Goal: Task Accomplishment & Management: Complete application form

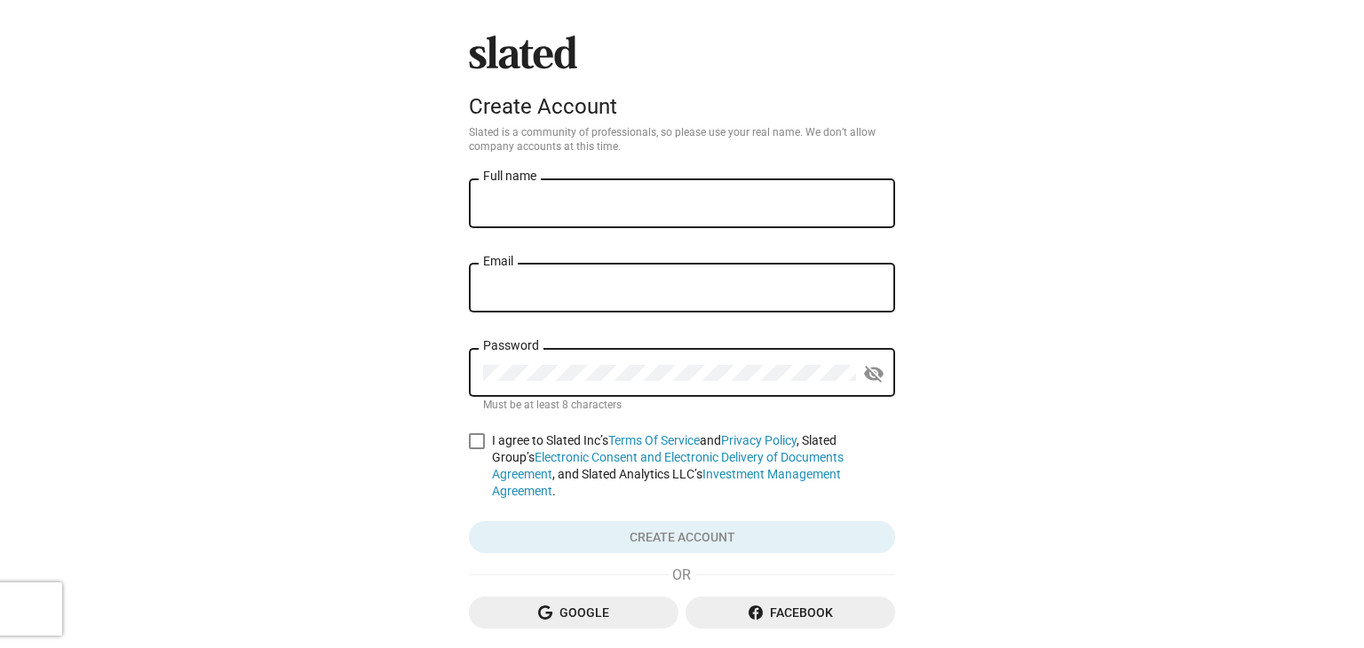
click at [608, 202] on input "Full name" at bounding box center [682, 204] width 398 height 16
type input "[PERSON_NAME] [PERSON_NAME]"
type input "[EMAIL_ADDRESS][DOMAIN_NAME]"
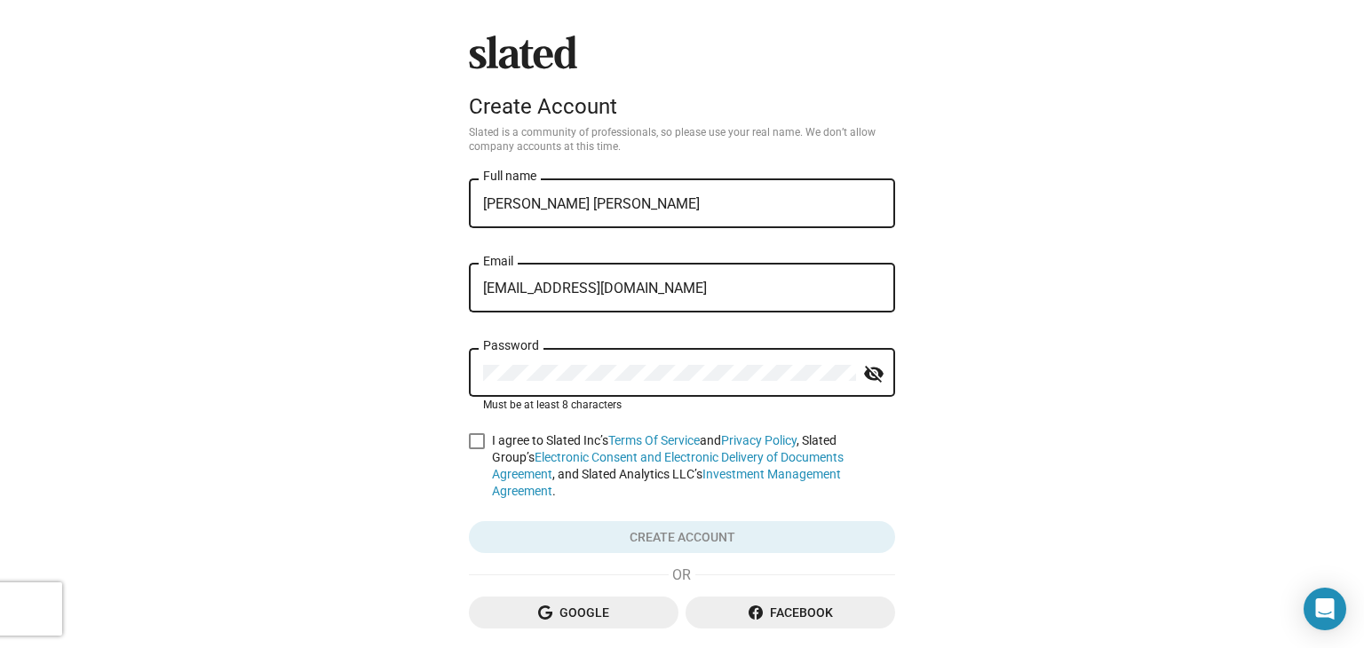
click at [469, 443] on span at bounding box center [477, 441] width 16 height 16
click at [476, 449] on input "I agree to Slated Inc’s Terms Of Service and Privacy Policy , Slated Group’s El…" at bounding box center [476, 449] width 1 height 1
checkbox input "true"
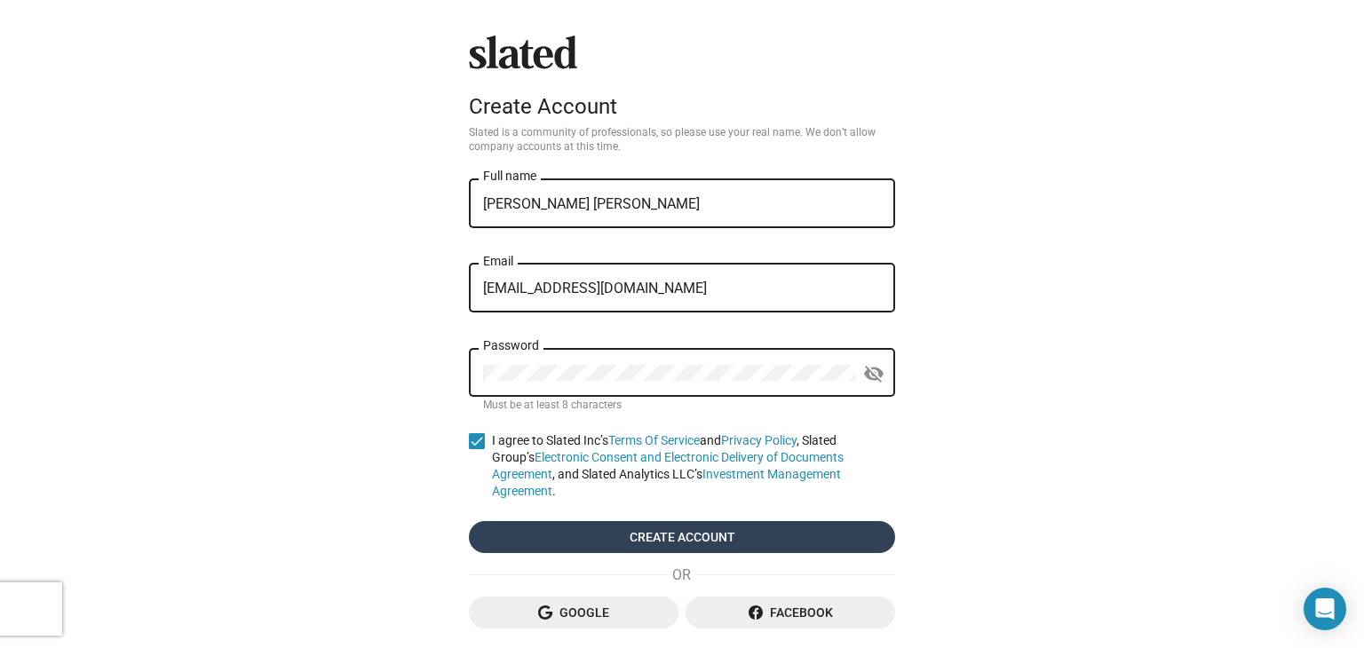
click at [638, 539] on span "Create account" at bounding box center [682, 537] width 398 height 32
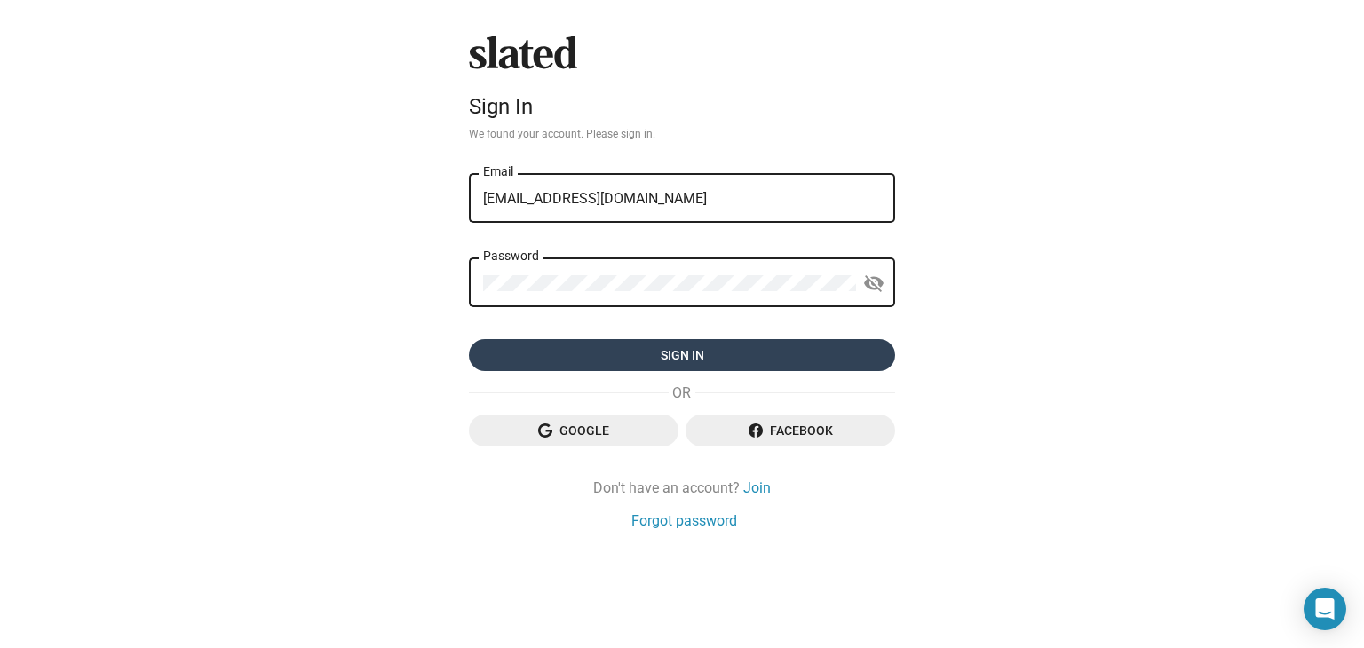
click at [654, 367] on span "Sign in" at bounding box center [682, 355] width 398 height 32
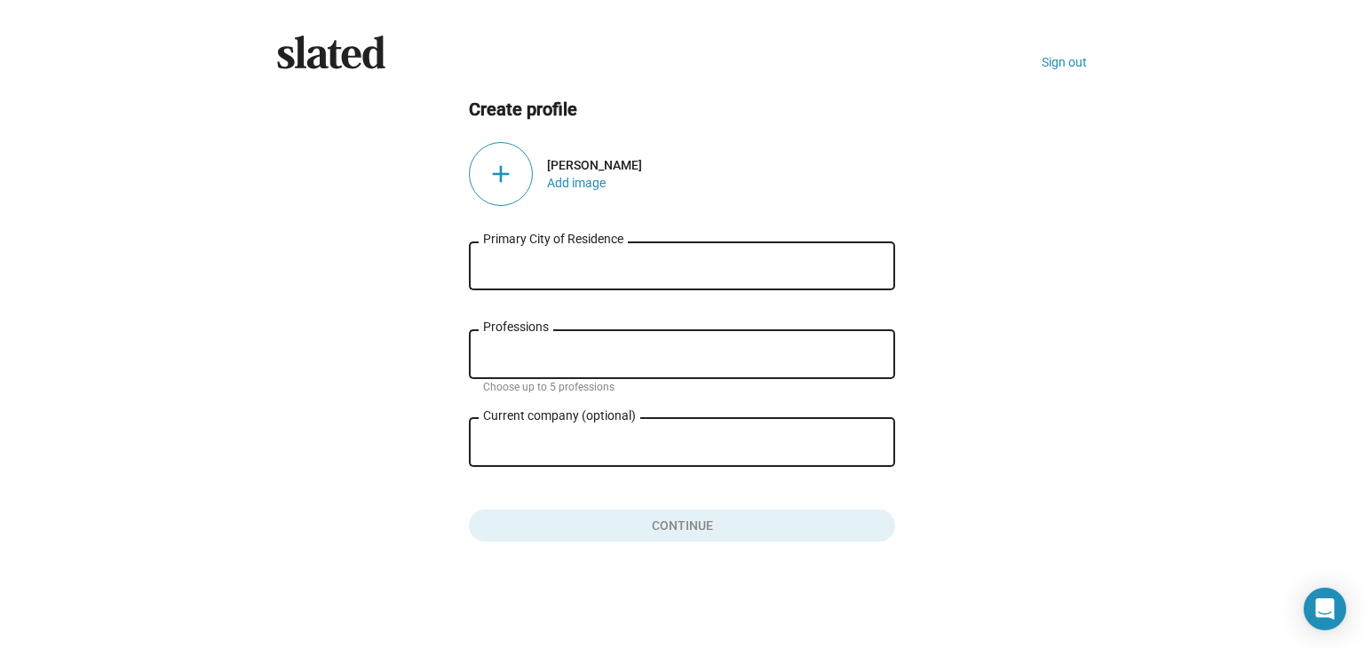
click at [526, 263] on input "Primary City of Residence" at bounding box center [682, 266] width 398 height 16
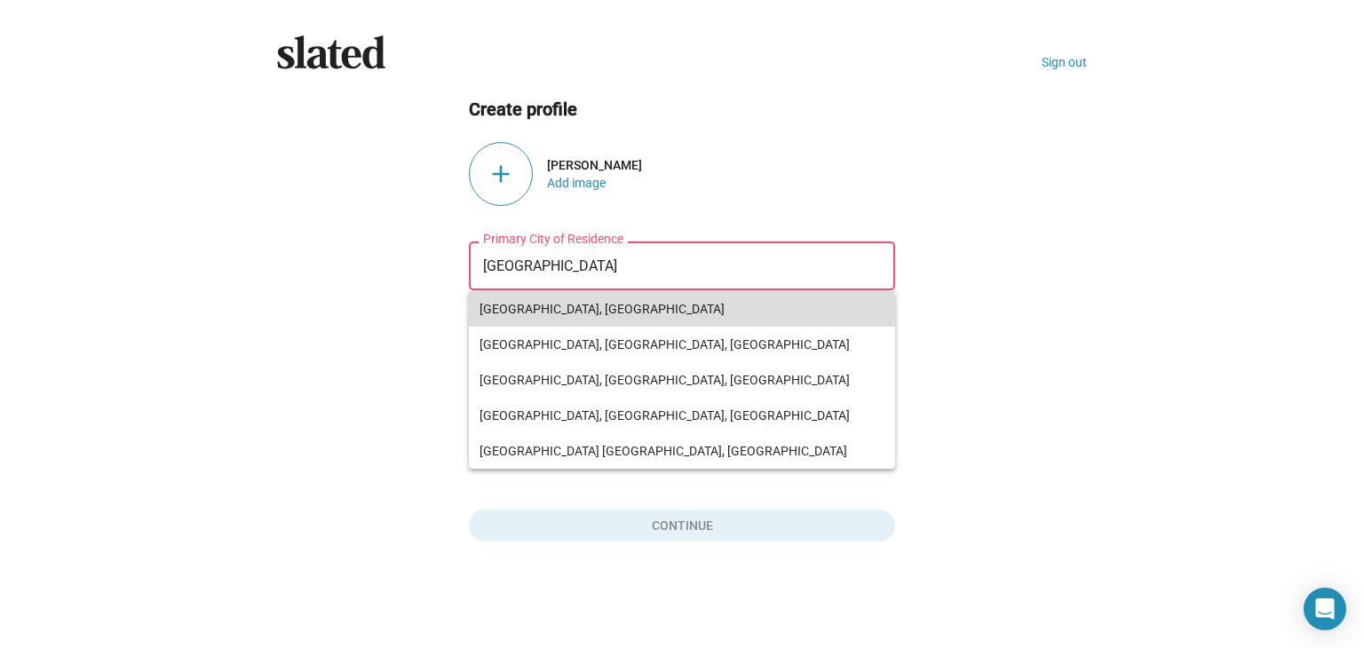
click at [520, 309] on span "[GEOGRAPHIC_DATA], [GEOGRAPHIC_DATA]" at bounding box center [682, 309] width 405 height 36
type input "[GEOGRAPHIC_DATA], [GEOGRAPHIC_DATA]"
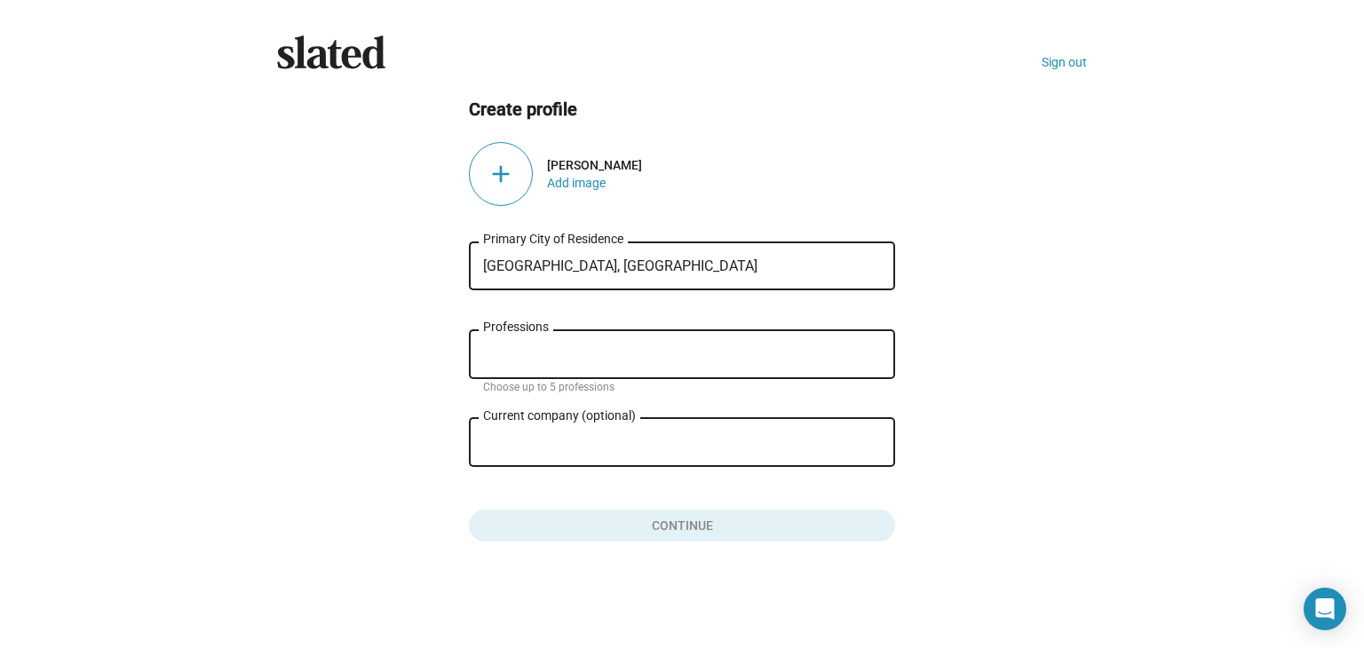
click at [512, 358] on input "Professions" at bounding box center [686, 355] width 398 height 16
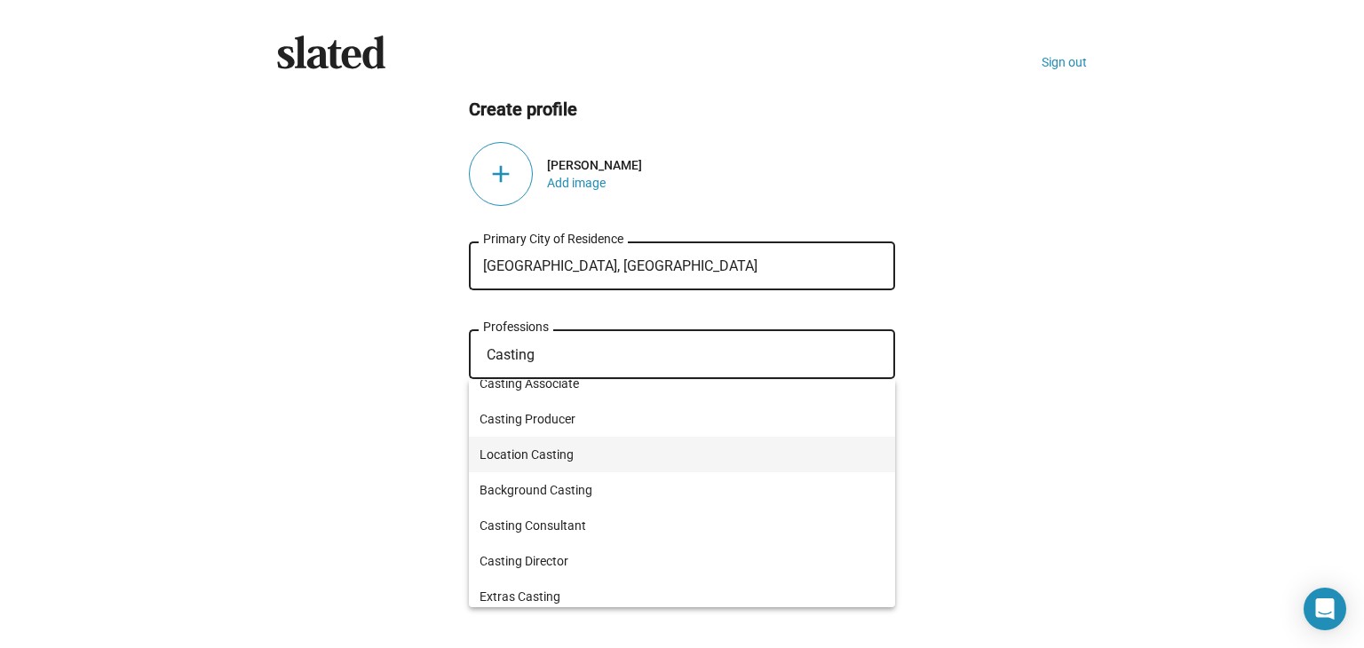
scroll to position [194, 0]
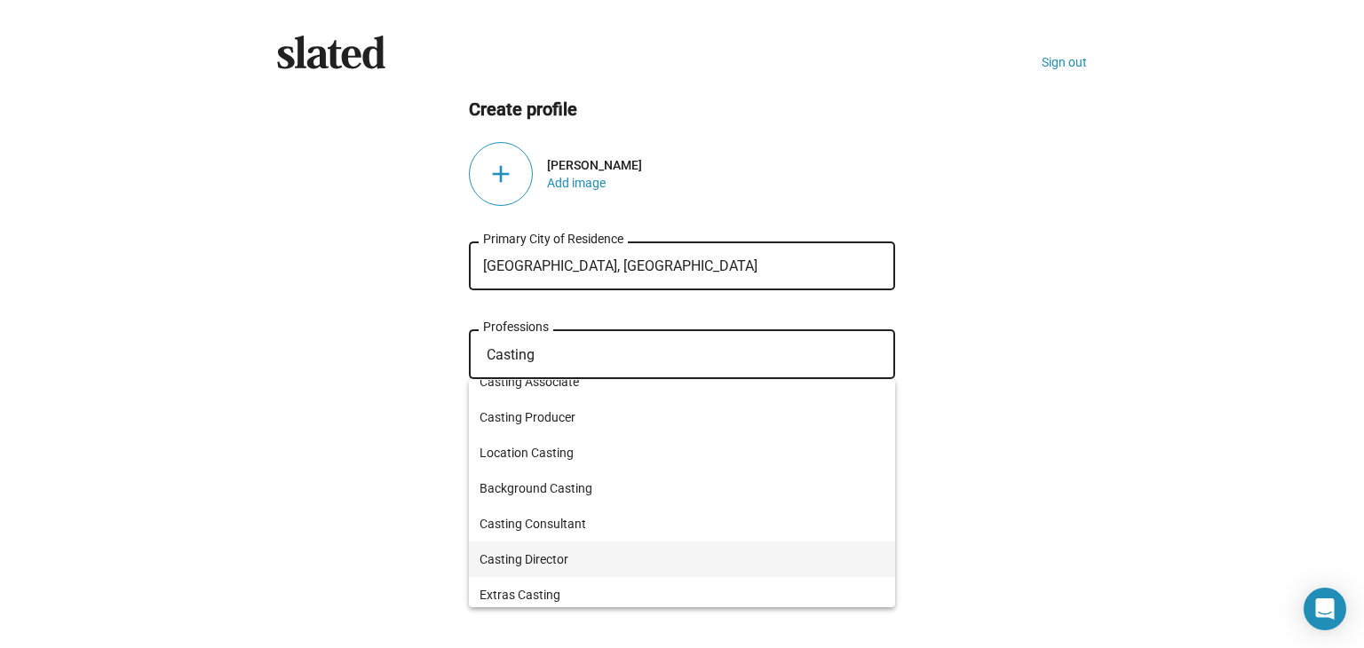
type input "Casting"
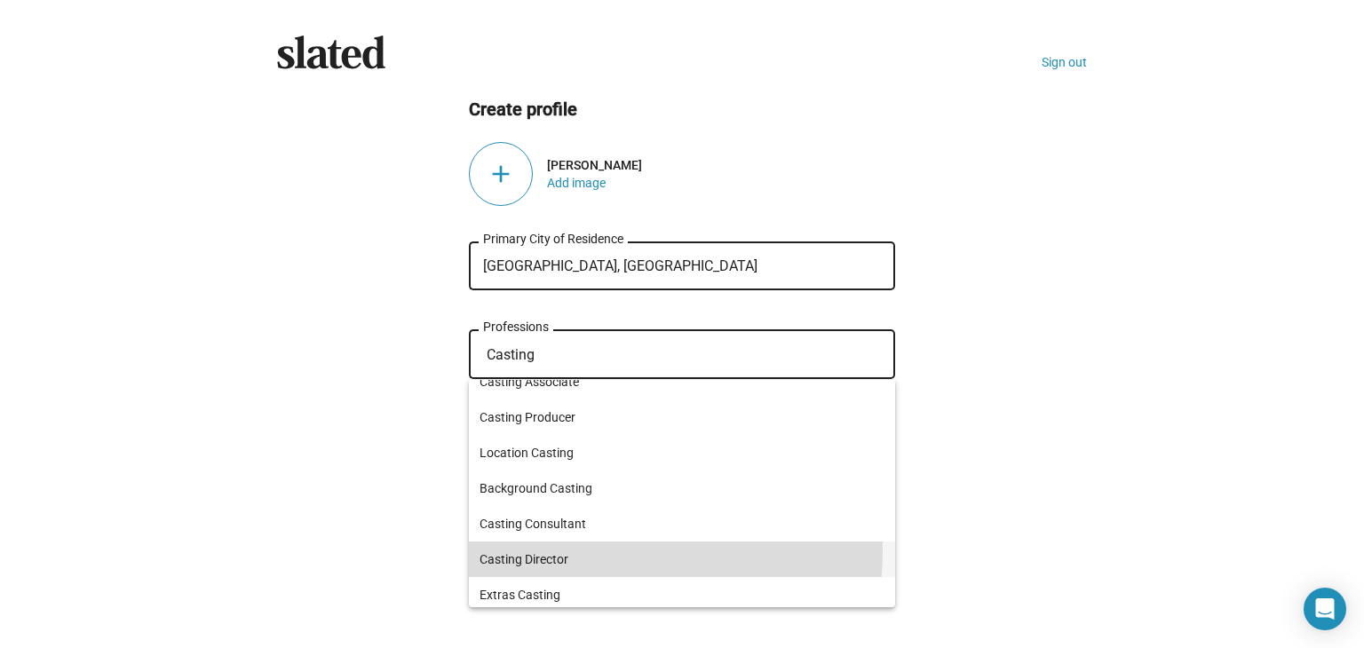
click at [562, 551] on span "Casting Director" at bounding box center [682, 560] width 405 height 36
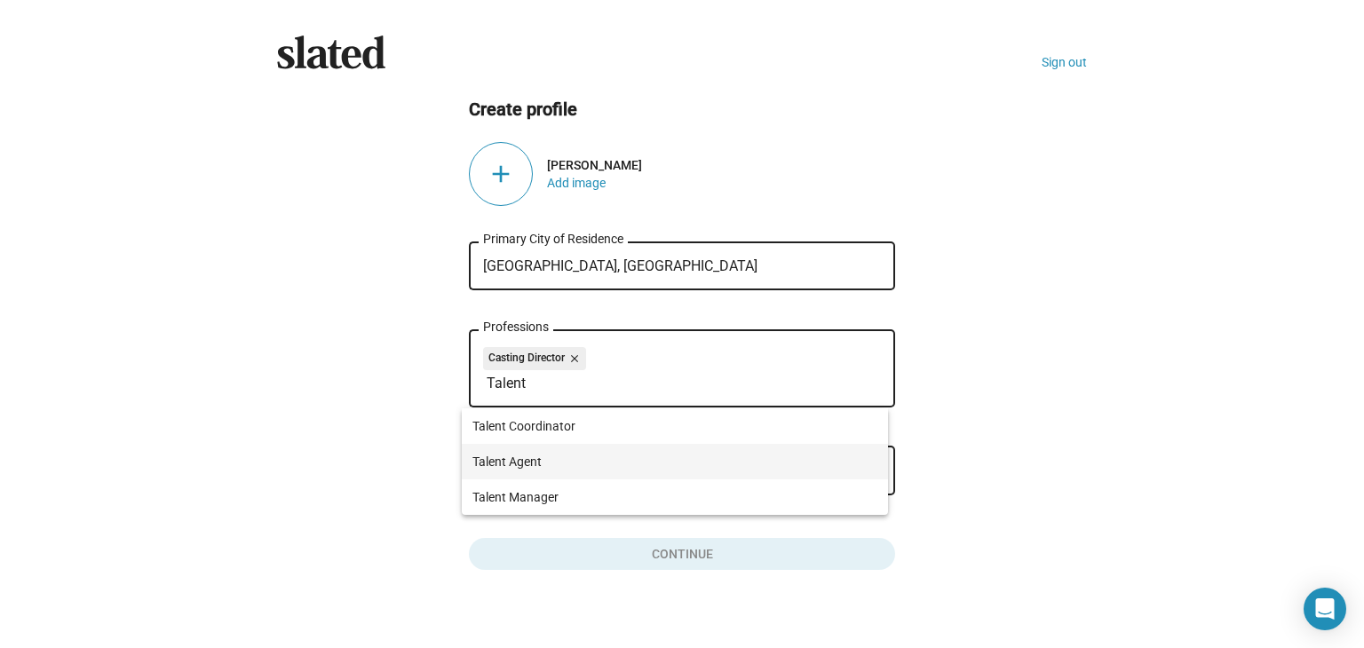
type input "Talent"
click at [574, 456] on span "Talent Agent" at bounding box center [674, 462] width 405 height 36
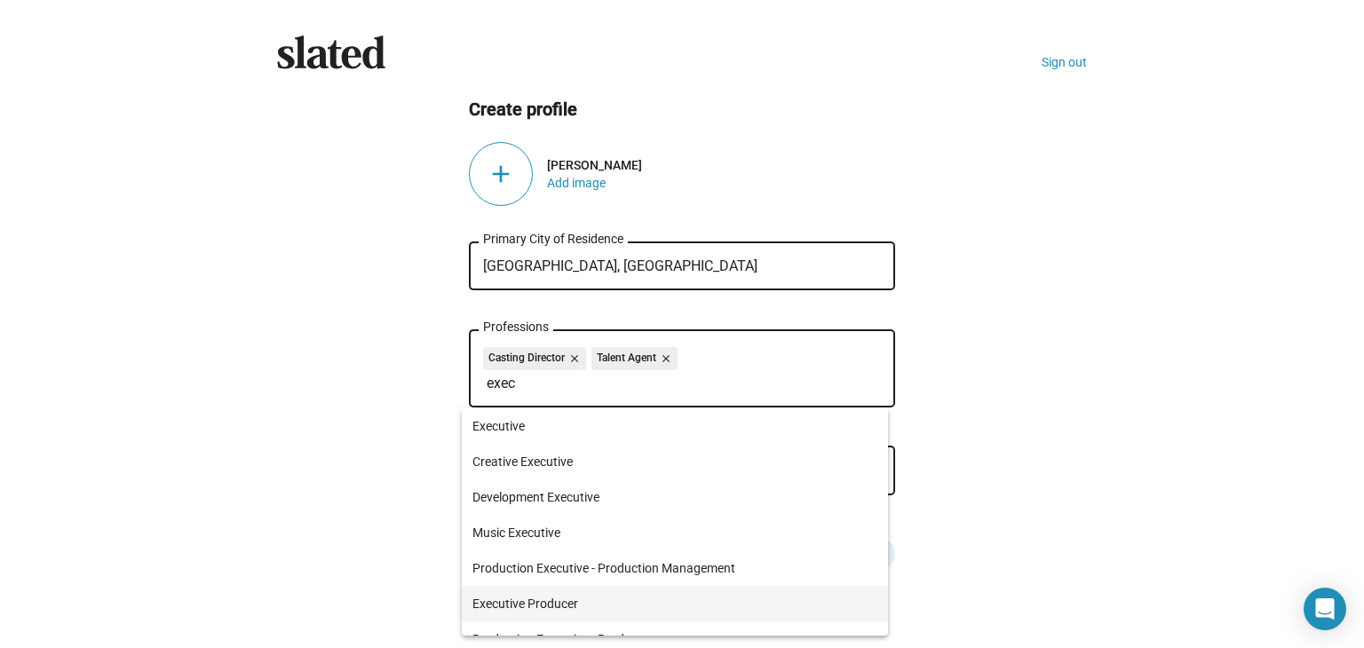
type input "exec"
click at [547, 598] on span "Executive Producer" at bounding box center [674, 604] width 405 height 36
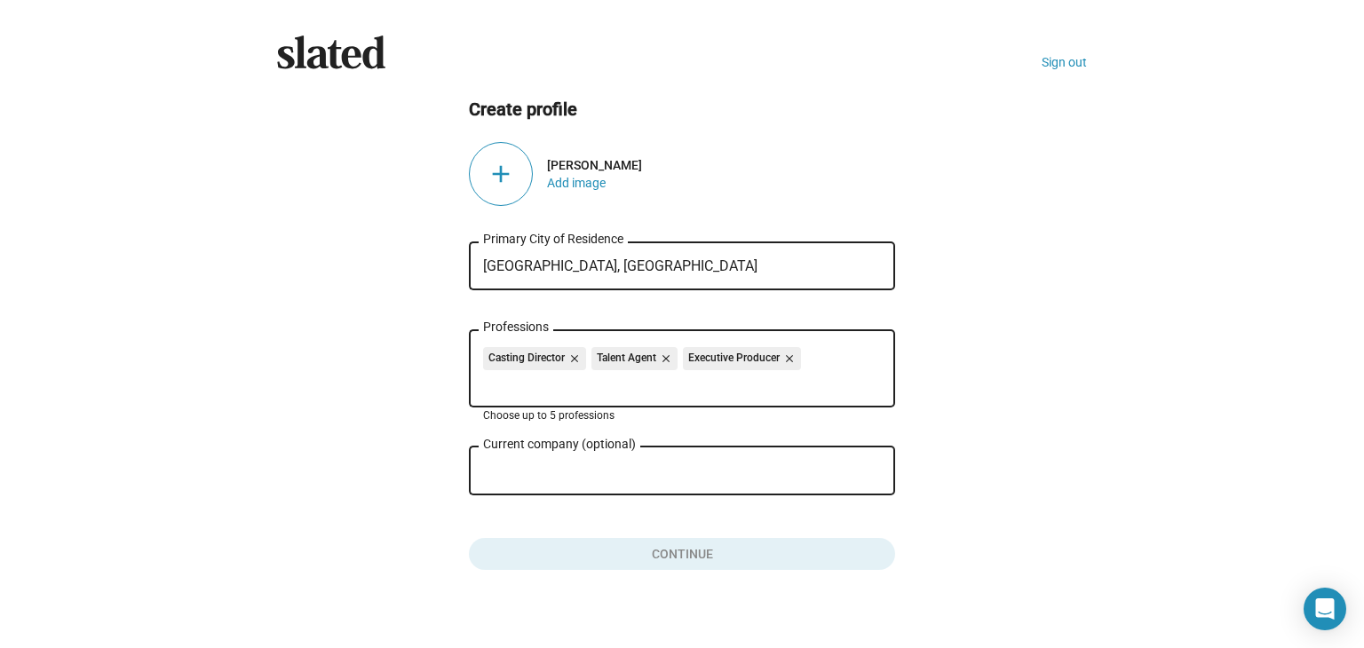
click at [540, 480] on input "Current company (optional)" at bounding box center [669, 472] width 373 height 16
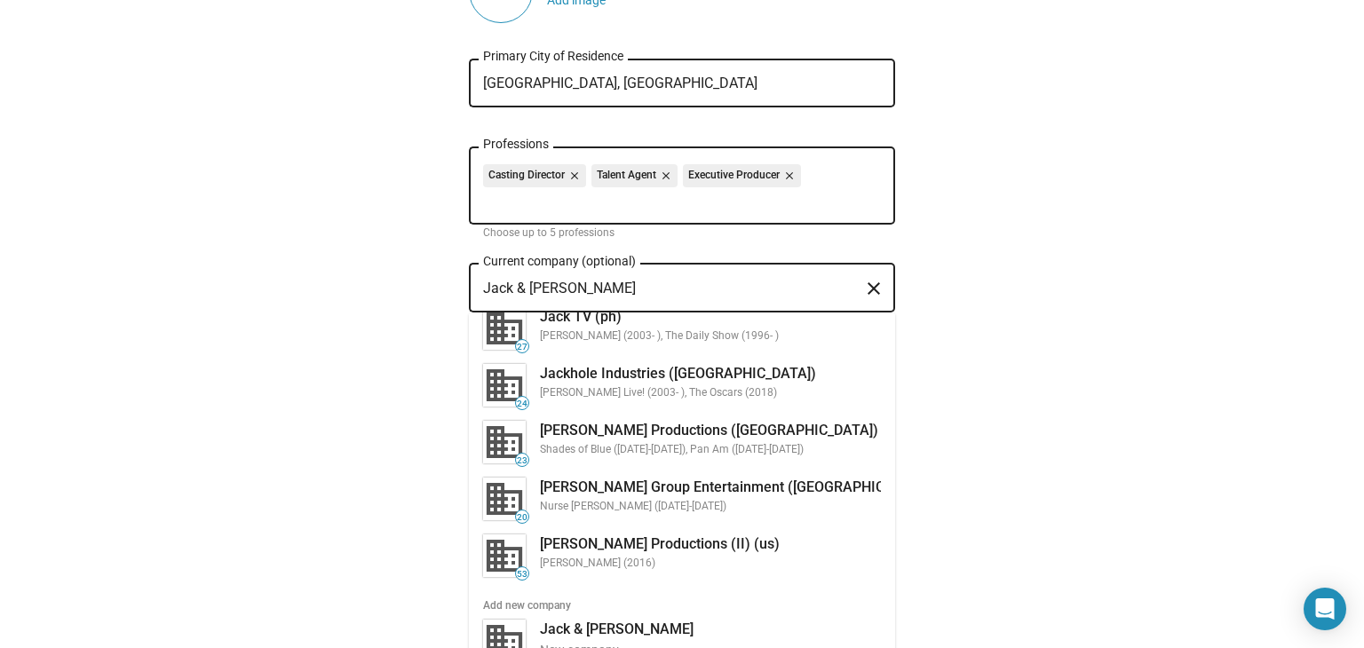
scroll to position [185, 0]
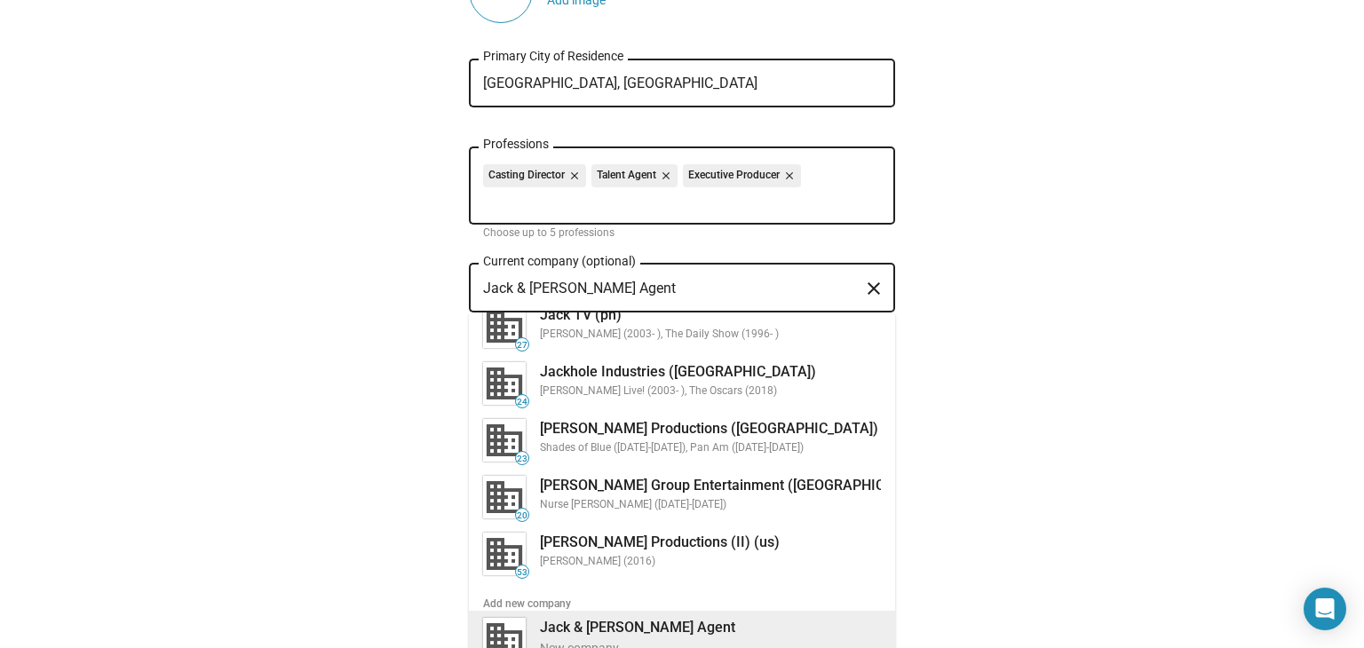
type input "Jack & [PERSON_NAME] Agent"
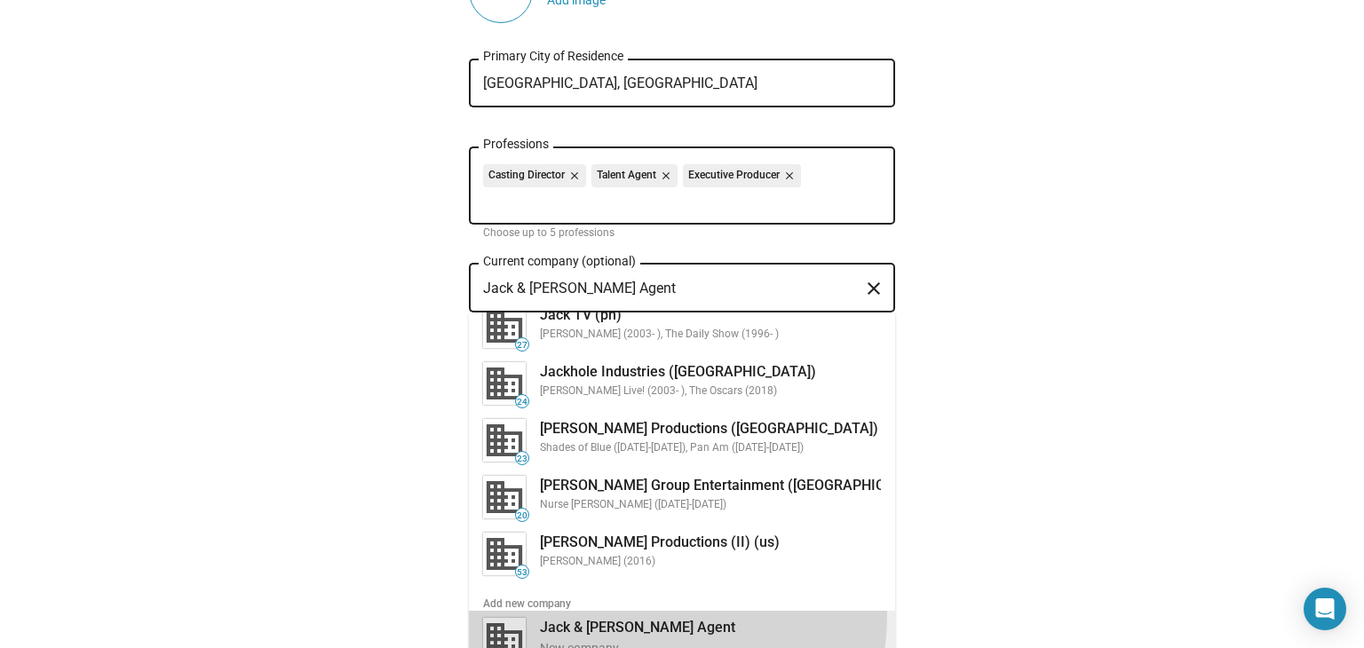
click at [623, 616] on div "Jack & [PERSON_NAME] Cast Agent New company" at bounding box center [705, 638] width 352 height 46
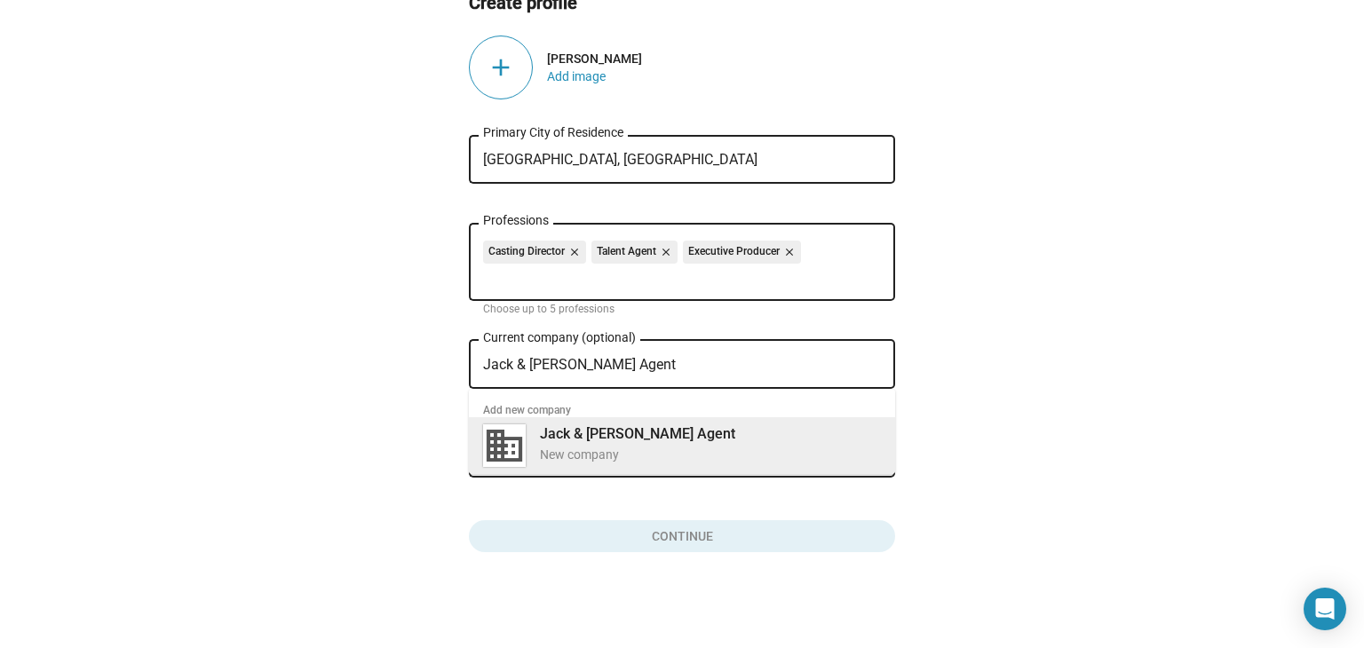
scroll to position [109, 0]
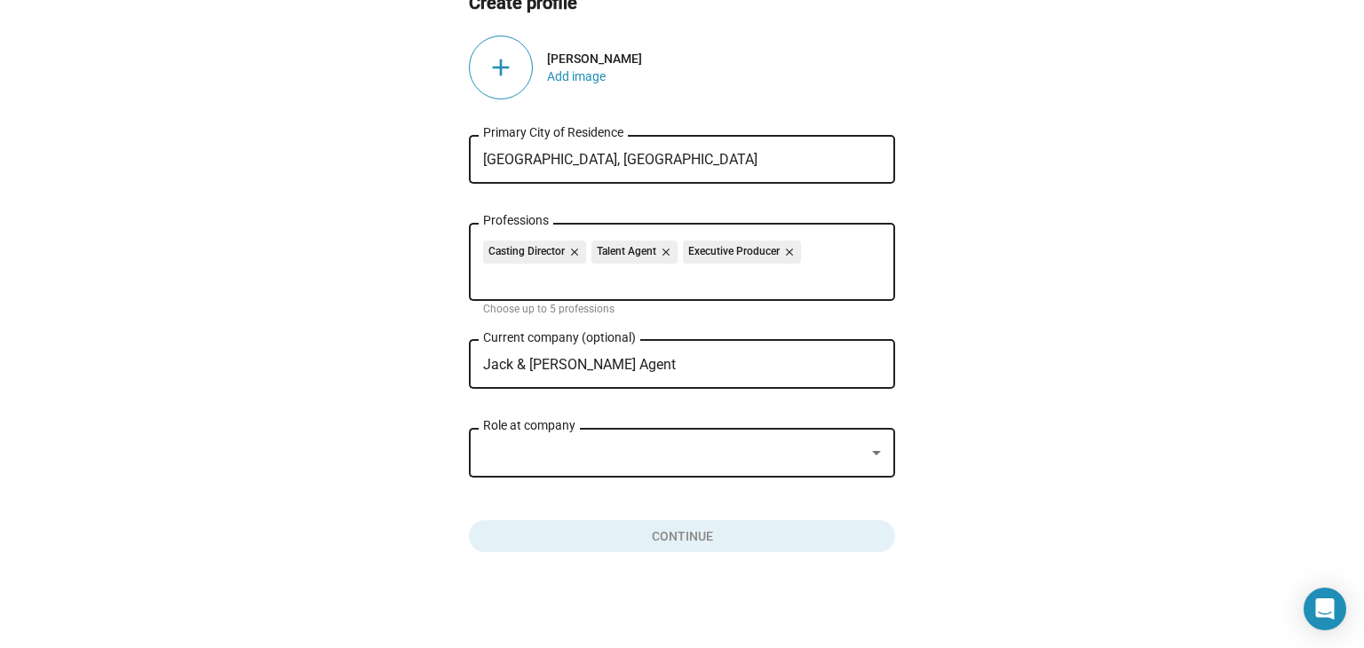
click at [548, 453] on div at bounding box center [674, 453] width 382 height 19
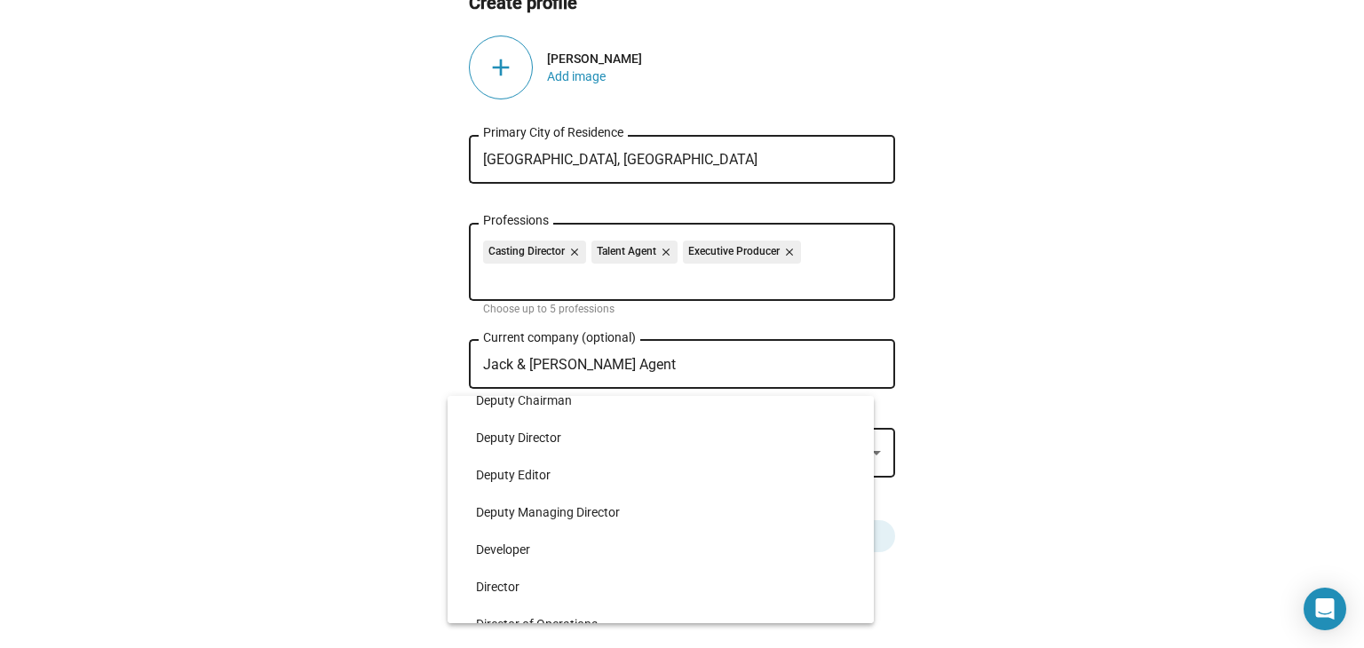
scroll to position [2830, 0]
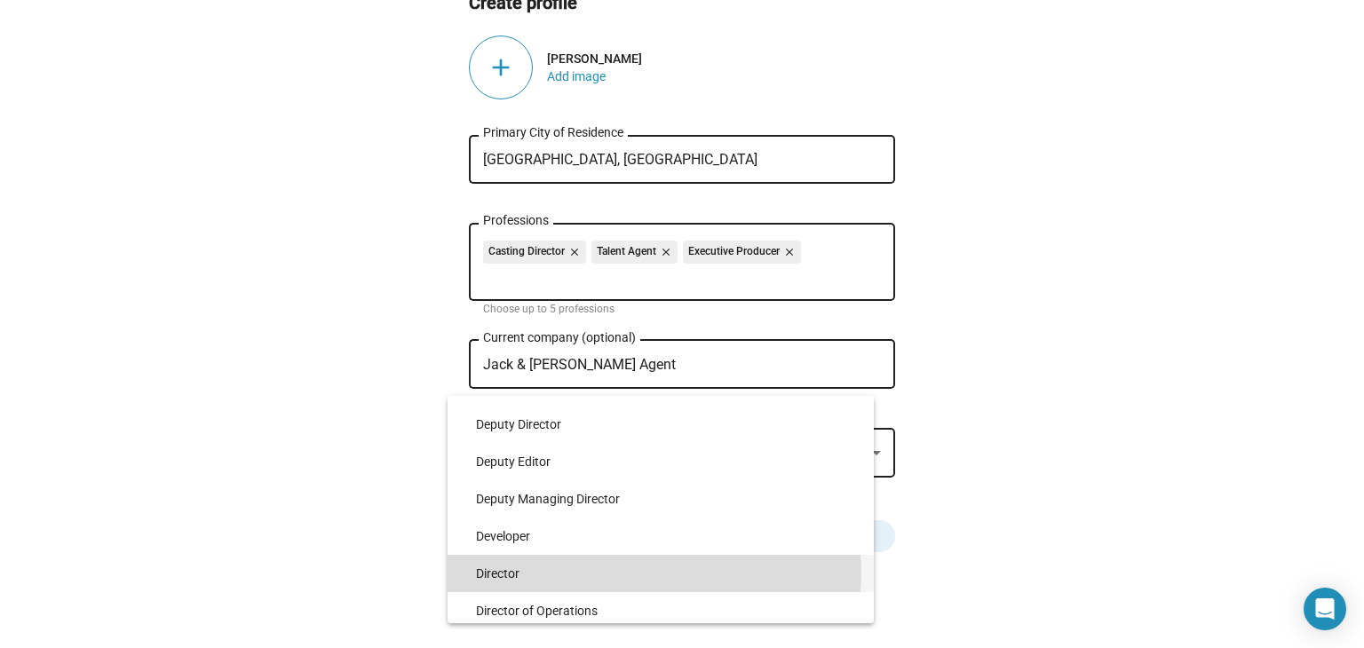
click at [654, 573] on span "Director" at bounding box center [668, 573] width 384 height 37
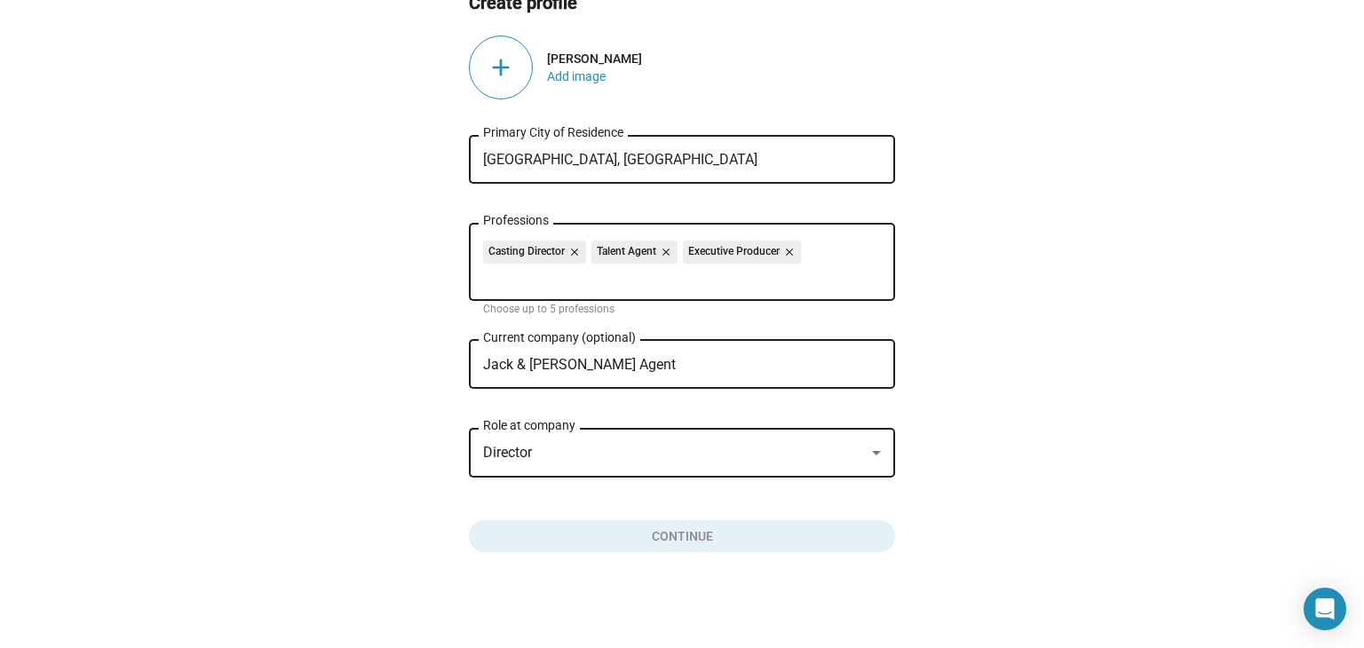
click at [492, 72] on div "add" at bounding box center [501, 68] width 64 height 64
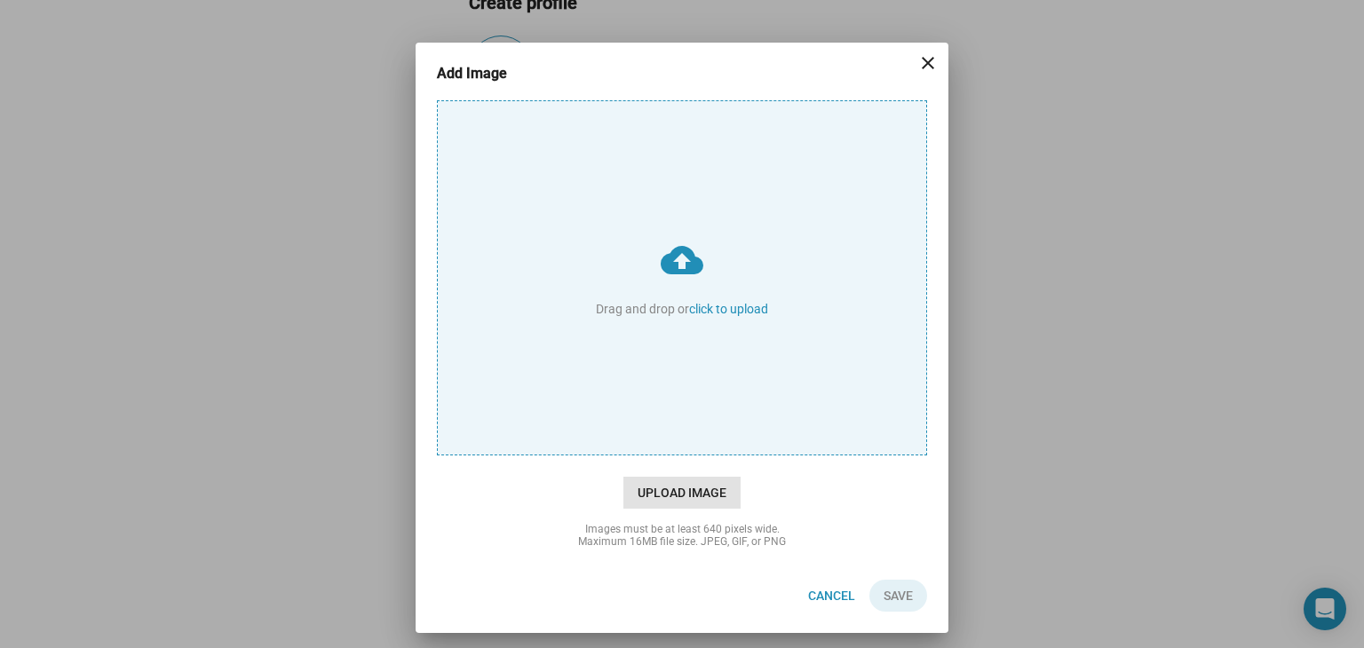
click at [670, 491] on span "Upload Image" at bounding box center [681, 493] width 117 height 32
click at [670, 455] on input "cloud_upload Drag and drop or click to upload" at bounding box center [682, 277] width 488 height 353
type input "C:\fakepath\[PERSON_NAME] PHOTO.jpg"
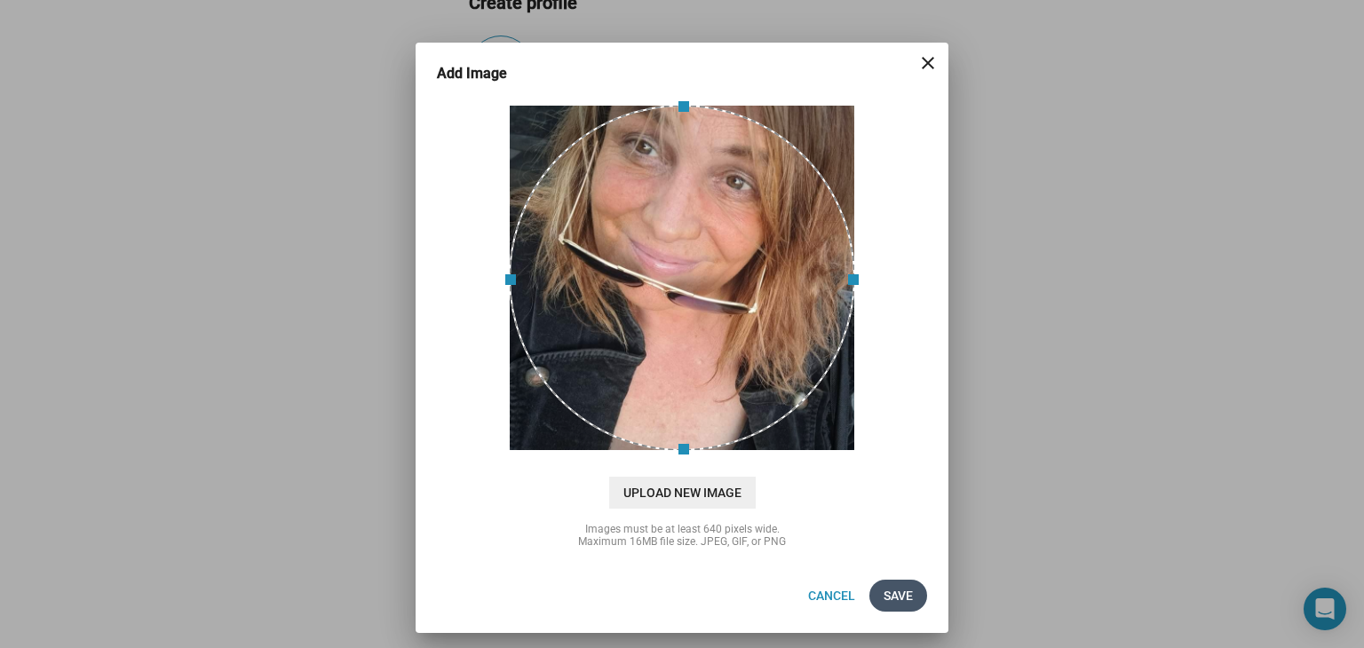
click at [899, 589] on span "Save" at bounding box center [898, 596] width 29 height 32
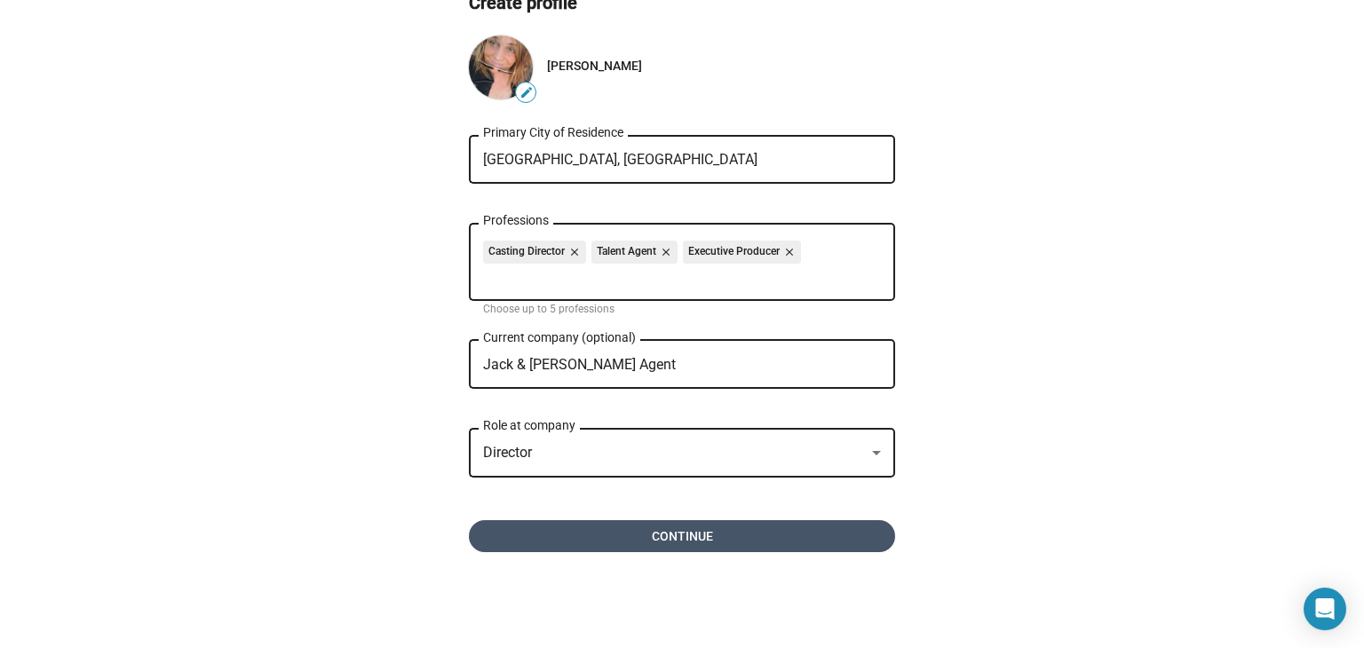
click at [760, 535] on span "Continue" at bounding box center [682, 536] width 398 height 32
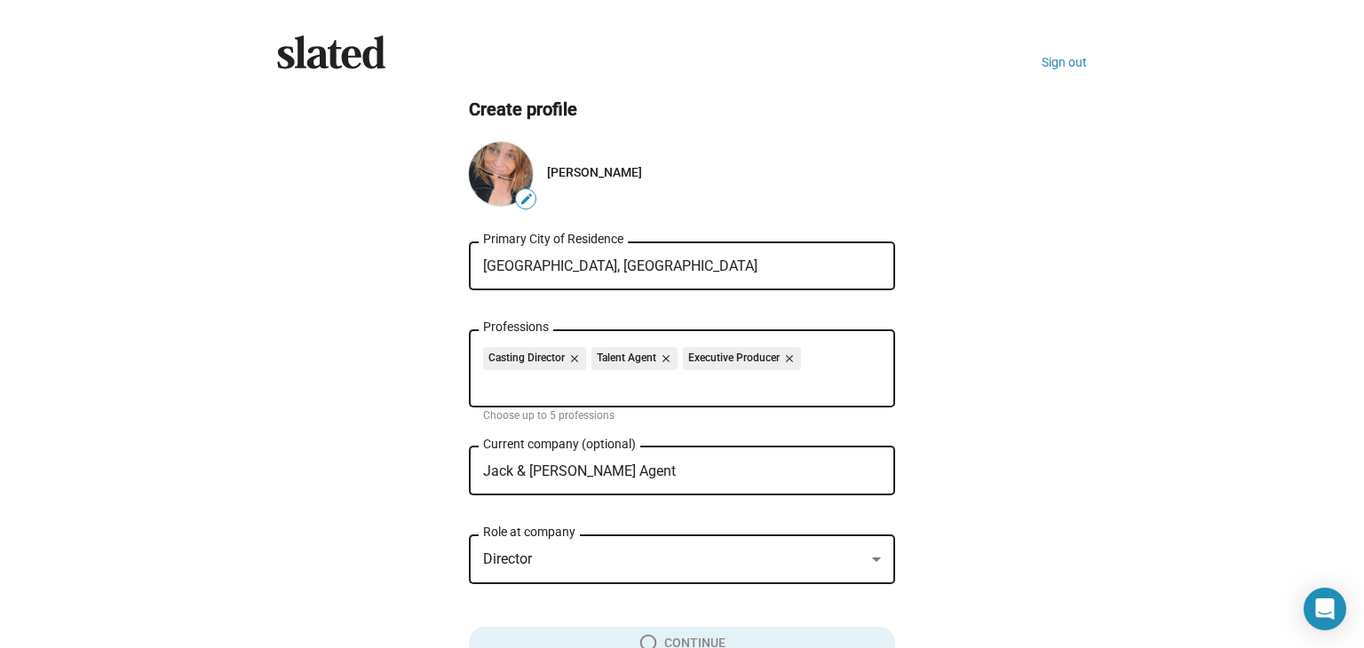
scroll to position [109, 0]
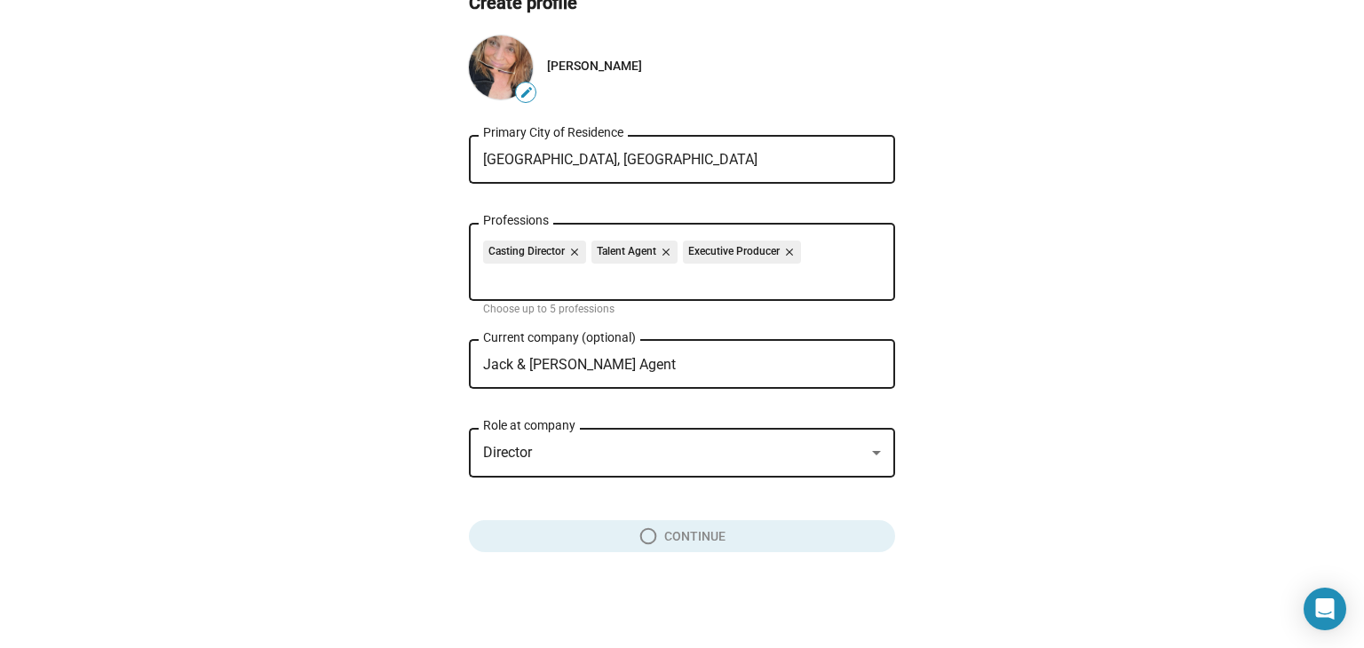
click at [615, 363] on input "Jack & [PERSON_NAME] Agent" at bounding box center [669, 365] width 373 height 16
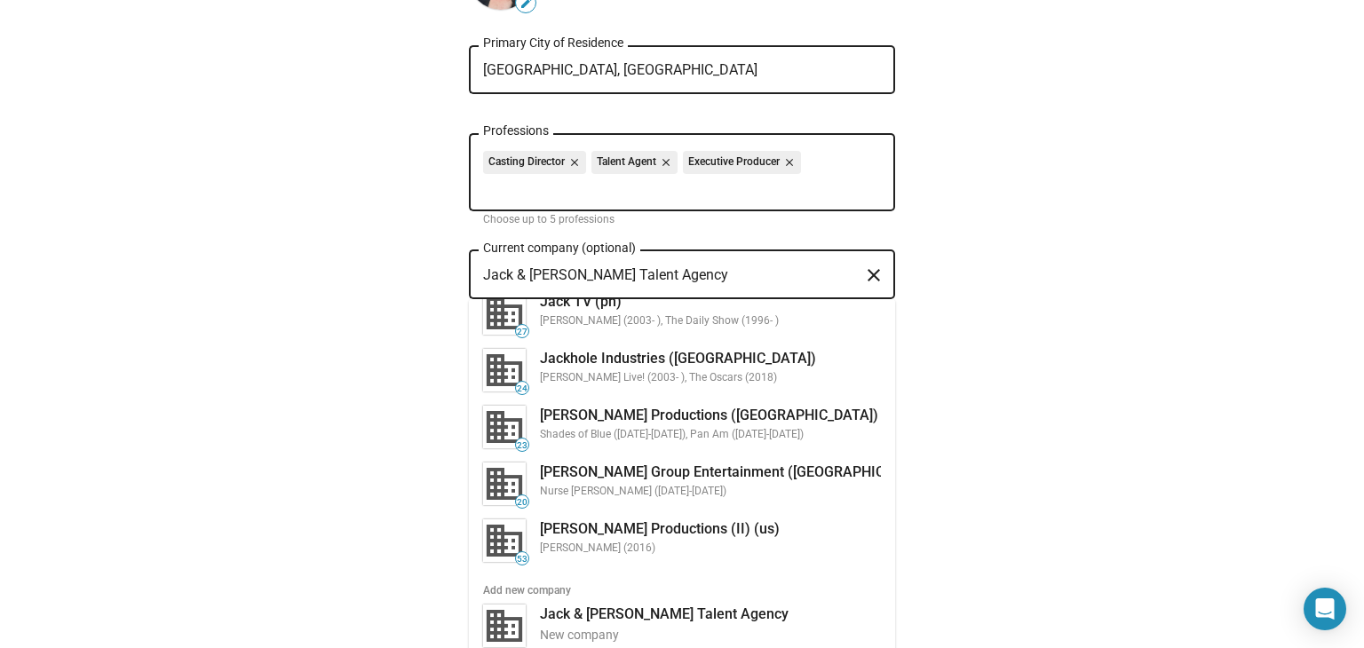
scroll to position [226, 0]
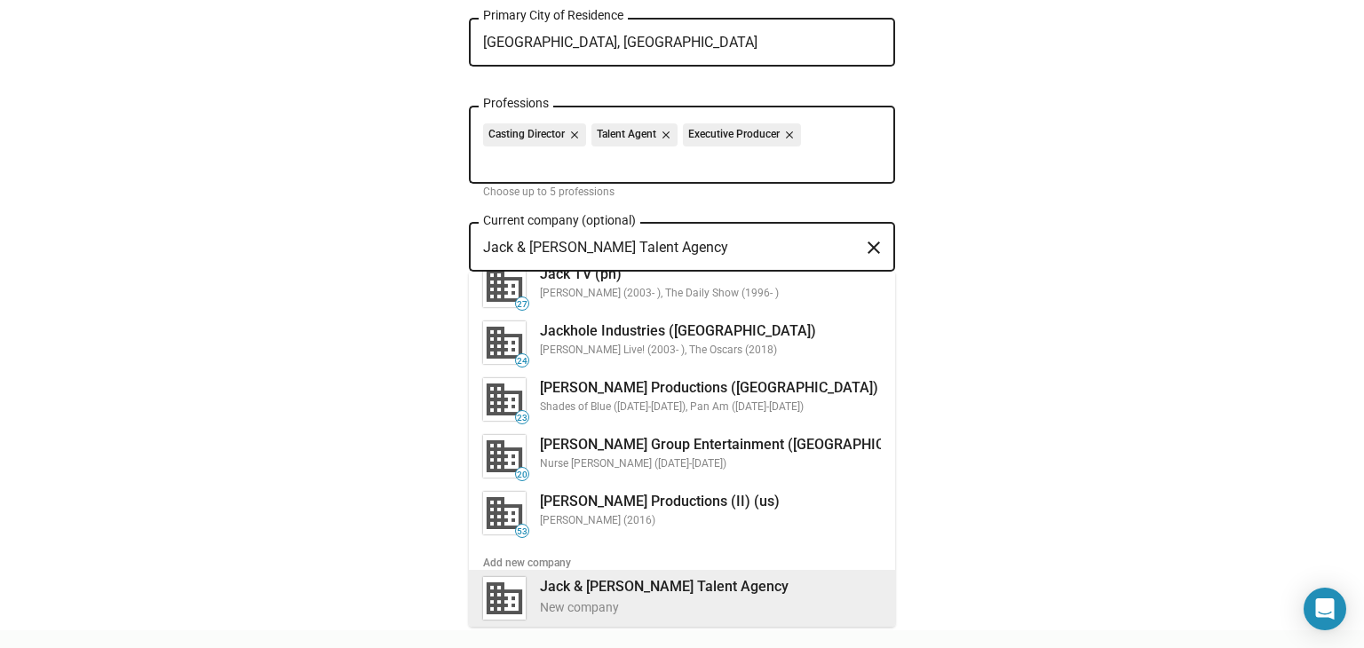
type input "Jack & [PERSON_NAME] Talent Agency"
click at [639, 590] on b "Jack & [PERSON_NAME] Talent Agency" at bounding box center [664, 586] width 249 height 17
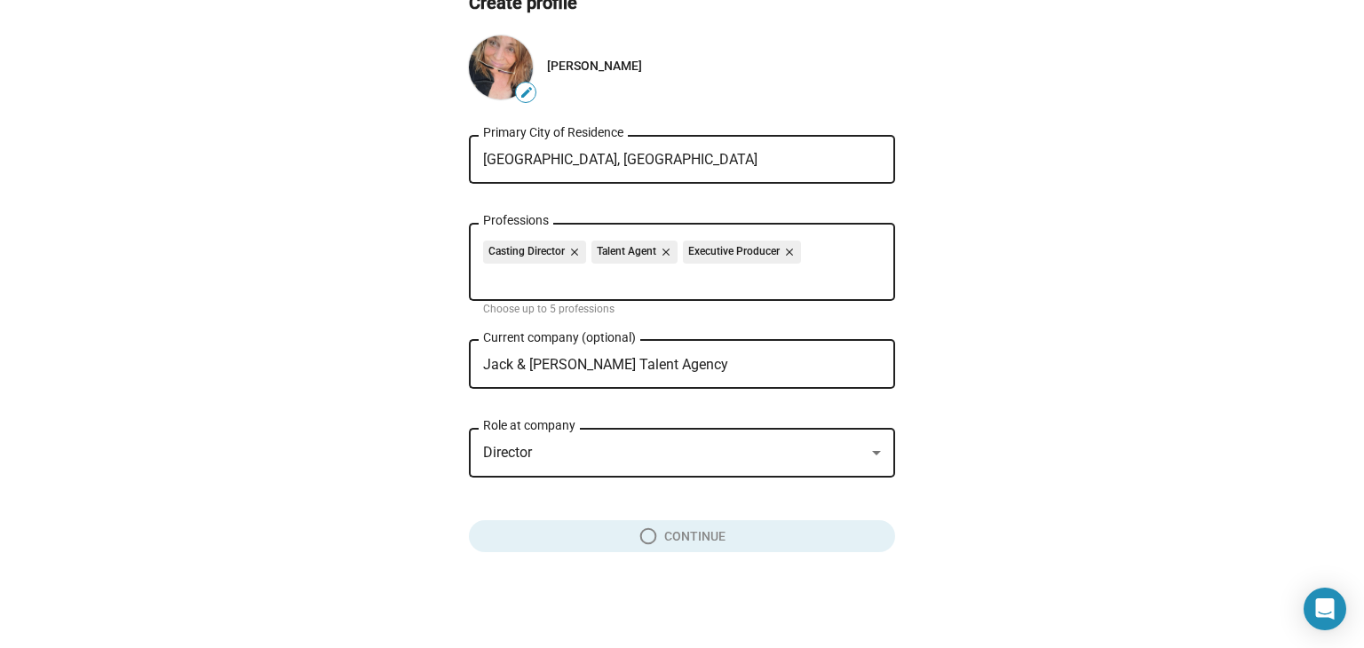
scroll to position [109, 0]
